Goal: Task Accomplishment & Management: Manage account settings

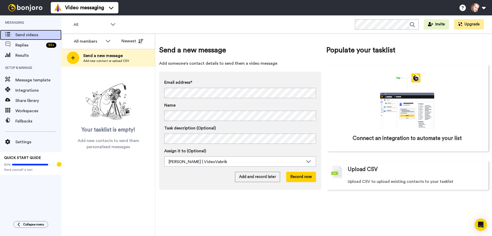
click at [24, 35] on span "Send videos" at bounding box center [38, 35] width 46 height 6
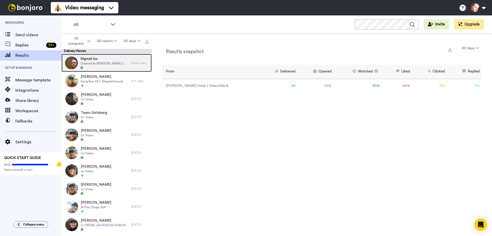
click at [95, 62] on span "Created by Marko Karja | VideoVabrik" at bounding box center [105, 63] width 48 height 4
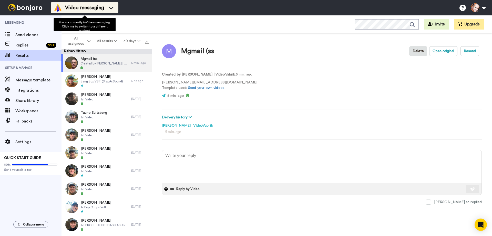
click at [70, 8] on span "Video messaging" at bounding box center [84, 7] width 39 height 7
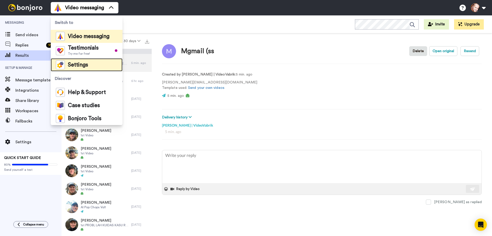
click at [83, 65] on span "Settings" at bounding box center [78, 64] width 20 height 5
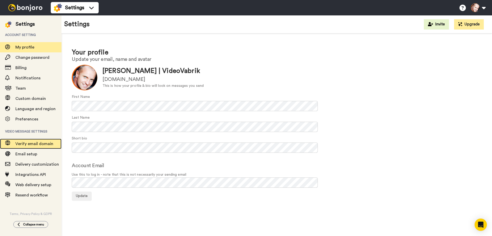
click at [31, 145] on span "Verify email domain" at bounding box center [34, 144] width 38 height 4
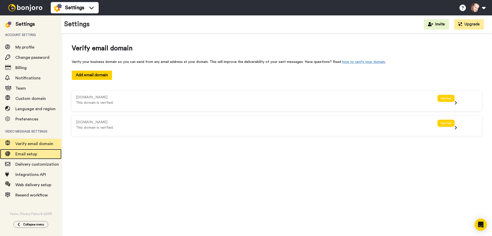
click at [31, 153] on span "Email setup" at bounding box center [26, 154] width 22 height 4
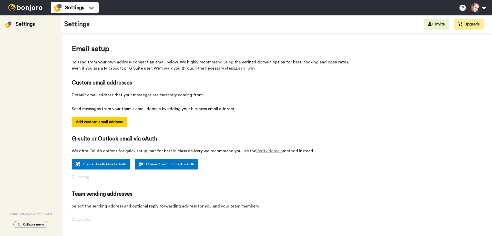
select select "138456"
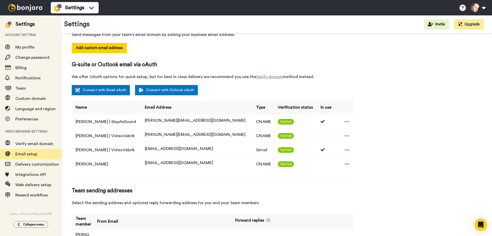
scroll to position [92, 0]
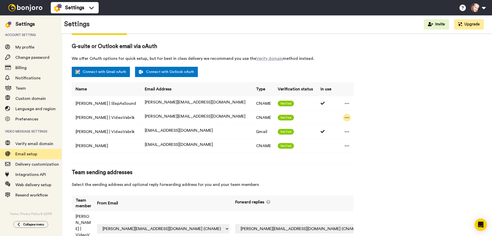
click at [345, 117] on icon at bounding box center [347, 117] width 5 height 5
click at [420, 109] on div "Email setup To send from your own address connect an email below. We highly rec…" at bounding box center [277, 101] width 410 height 300
click at [230, 224] on select "thankyou@slapassound.com (CNAME) marko.karja+xqdfbo@inbound.bonjoromail.com (De…" at bounding box center [163, 228] width 132 height 9
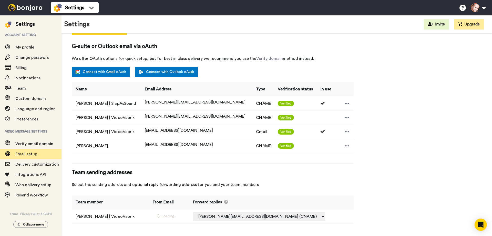
select select "164712"
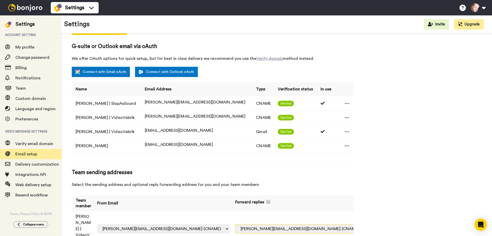
click at [347, 224] on select "Off thankyou@slapassound.com (CNAME) slapassound@gmail.com (Gmail) marko@slapas…" at bounding box center [301, 228] width 132 height 9
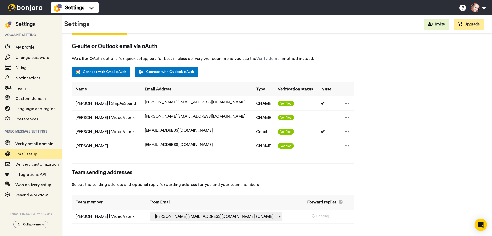
select select "164712"
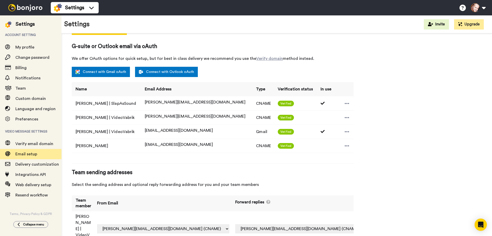
click at [413, 107] on div "Email setup To send from your own address connect an email below. We highly rec…" at bounding box center [277, 101] width 410 height 300
click at [26, 154] on span "Email setup" at bounding box center [26, 154] width 22 height 4
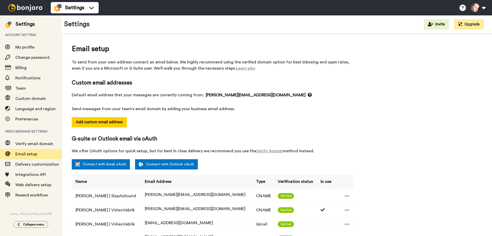
select select "164712"
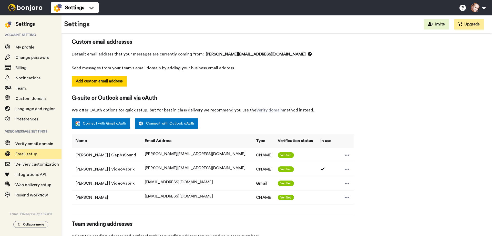
scroll to position [92, 0]
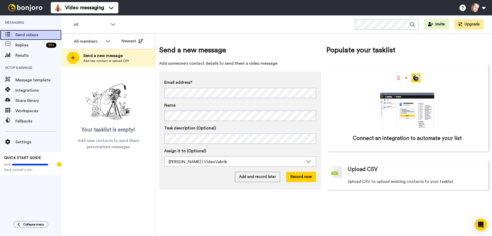
click at [26, 35] on span "Send videos" at bounding box center [38, 35] width 46 height 6
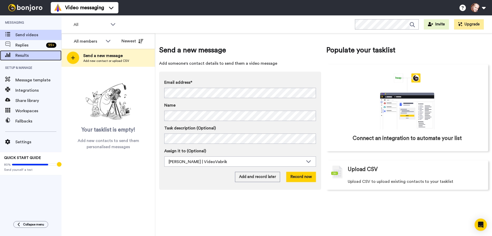
click at [23, 55] on span "Results" at bounding box center [38, 55] width 46 height 6
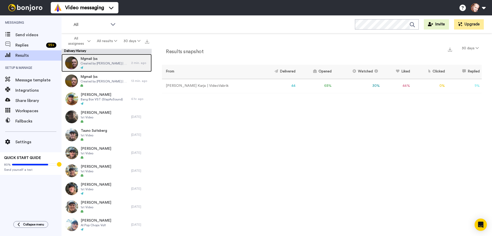
click at [102, 63] on span "Created by Marko Karja | VideoVabrik" at bounding box center [105, 63] width 48 height 4
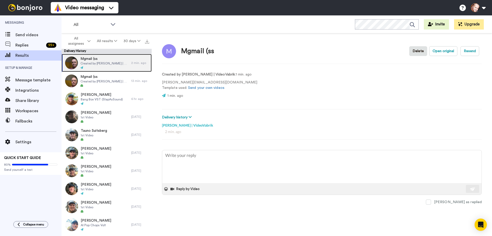
click at [86, 58] on span "Mgmail (ss" at bounding box center [105, 58] width 48 height 5
type textarea "x"
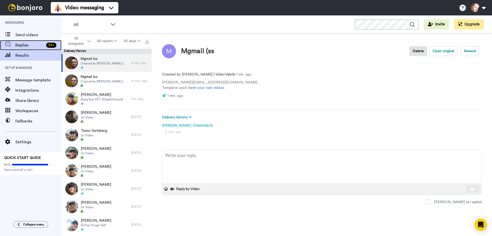
click at [25, 44] on span "Replies" at bounding box center [29, 45] width 29 height 6
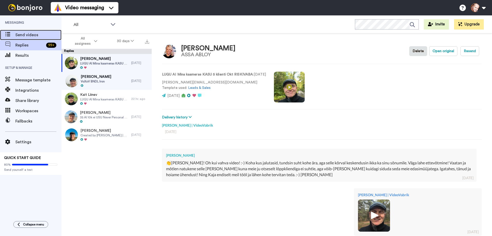
click at [20, 33] on span "Send videos" at bounding box center [38, 35] width 46 height 6
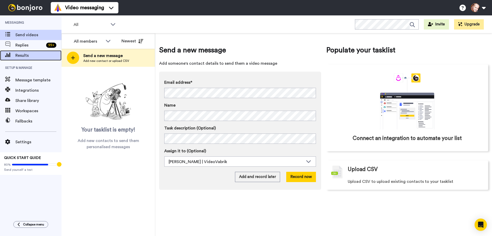
click at [31, 54] on span "Results" at bounding box center [38, 55] width 46 height 6
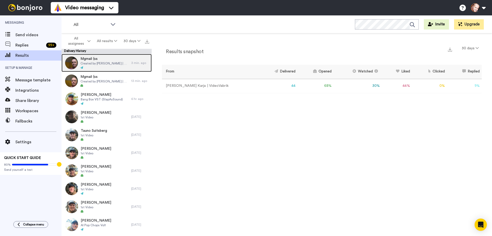
click at [97, 61] on span "Created by Marko Karja | VideoVabrik" at bounding box center [105, 63] width 48 height 4
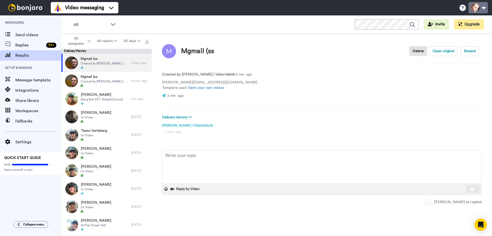
type textarea "x"
click at [480, 6] on button at bounding box center [478, 7] width 19 height 11
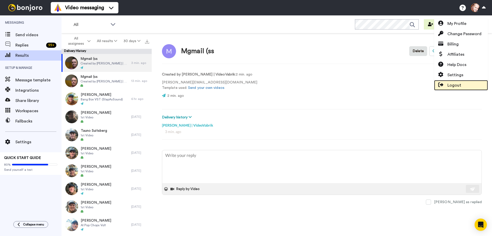
click at [456, 84] on span "Logout" at bounding box center [455, 85] width 14 height 6
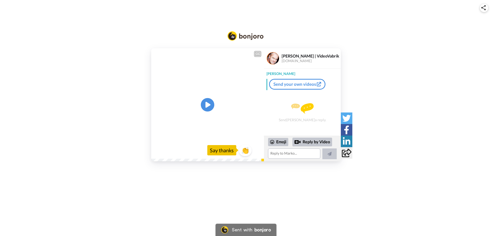
click at [213, 101] on icon "Play/Pause" at bounding box center [208, 105] width 14 height 24
click at [213, 103] on icon at bounding box center [208, 105] width 14 height 14
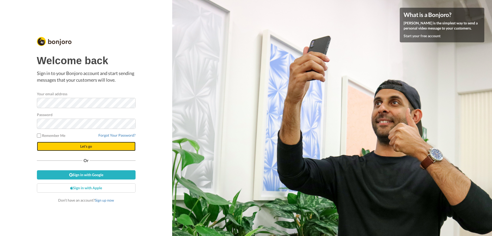
click at [85, 145] on span "Let's go" at bounding box center [86, 146] width 12 height 4
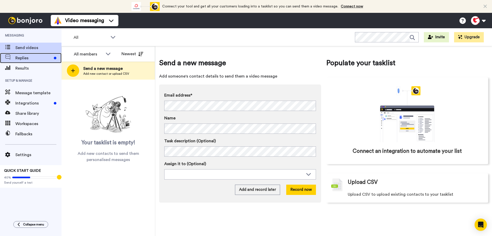
click at [27, 59] on span "Replies" at bounding box center [33, 58] width 36 height 6
